Goal: Find specific page/section: Find specific page/section

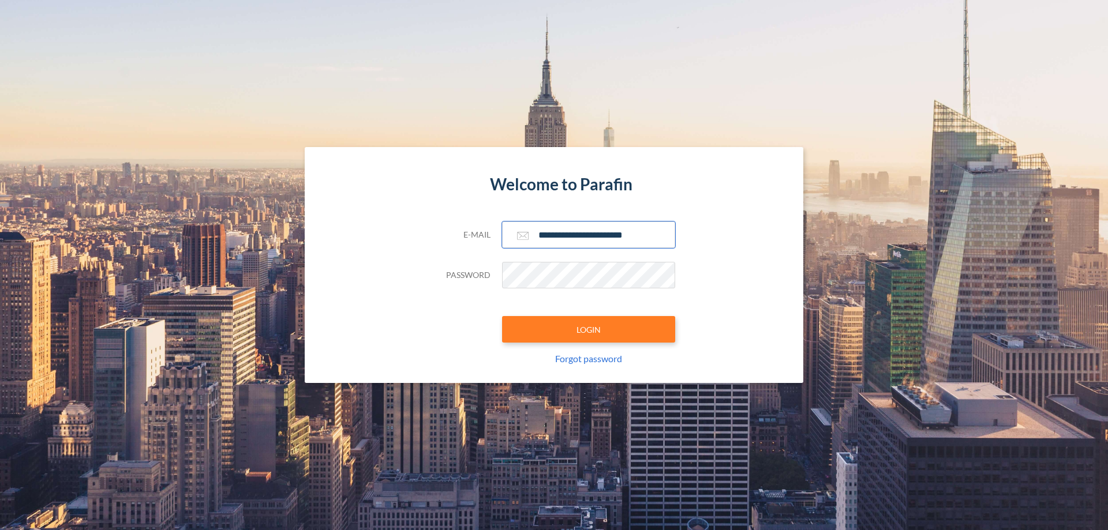
type input "**********"
click at [588, 329] on button "LOGIN" at bounding box center [588, 329] width 173 height 27
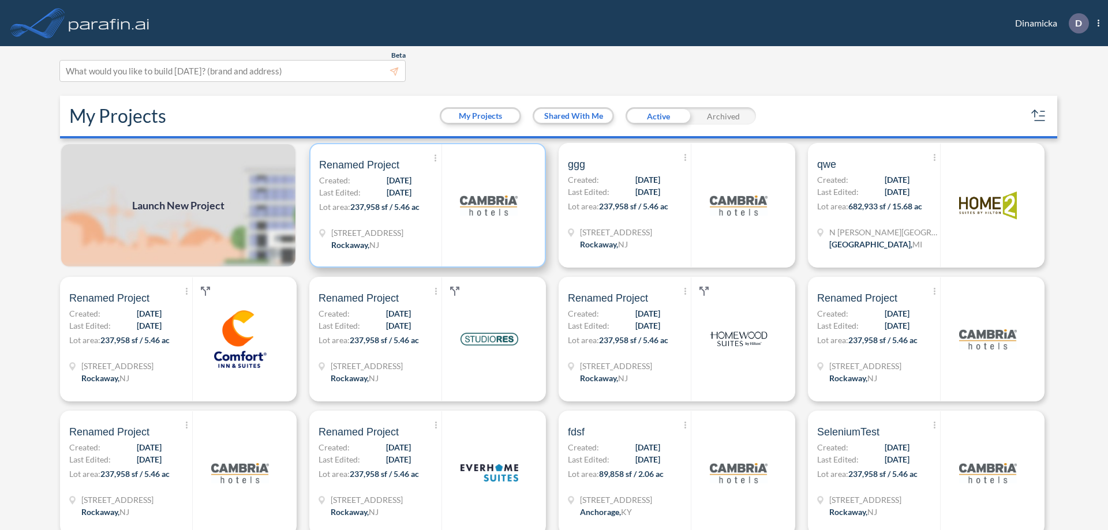
scroll to position [3, 0]
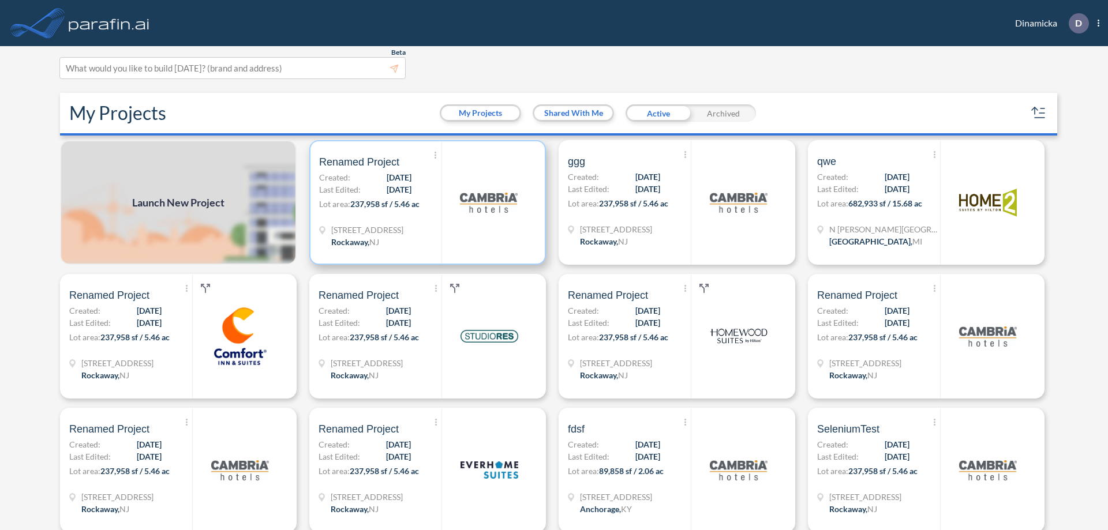
click at [425, 202] on p "Lot area: 237,958 sf / 5.46 ac" at bounding box center [380, 206] width 122 height 17
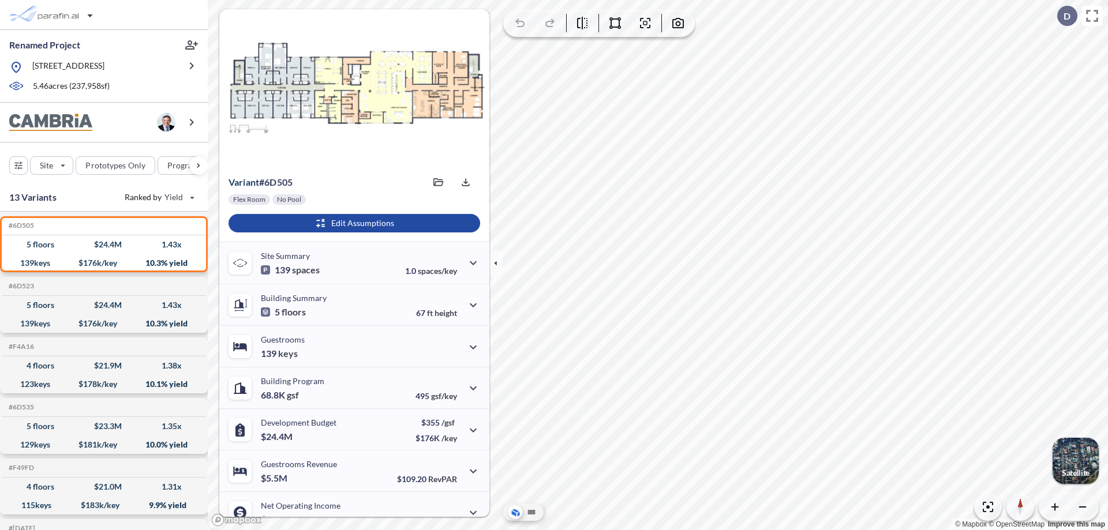
scroll to position [58, 0]
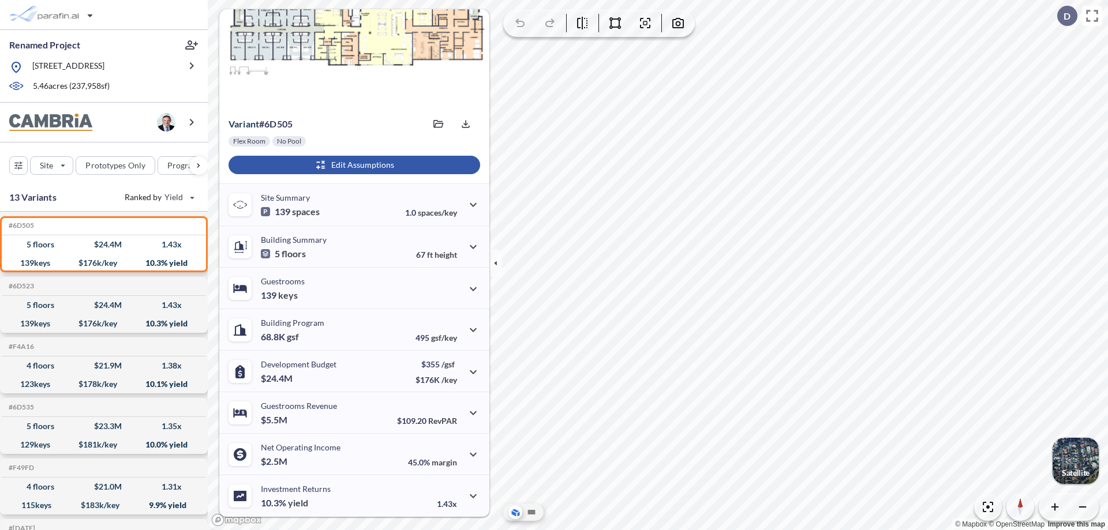
click at [352, 165] on div "button" at bounding box center [354, 165] width 252 height 18
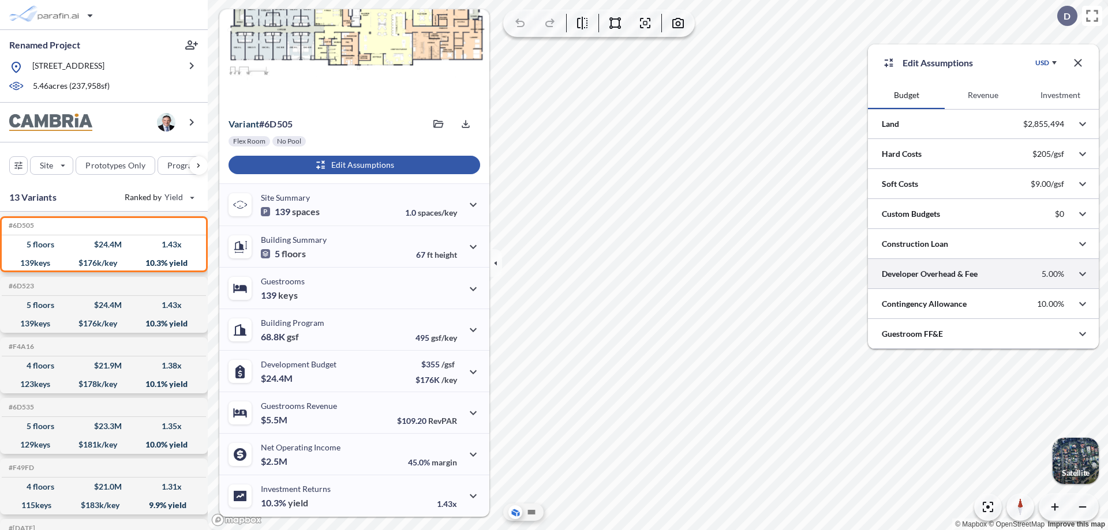
click at [983, 274] on div at bounding box center [983, 273] width 231 height 29
